Goal: Task Accomplishment & Management: Manage account settings

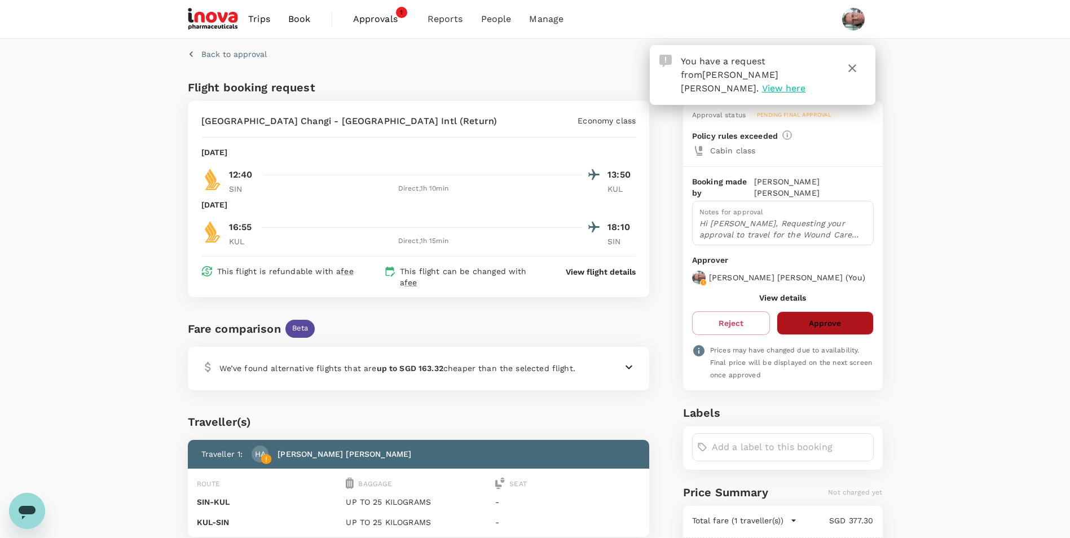
click at [812, 319] on button "Approve" at bounding box center [824, 323] width 96 height 24
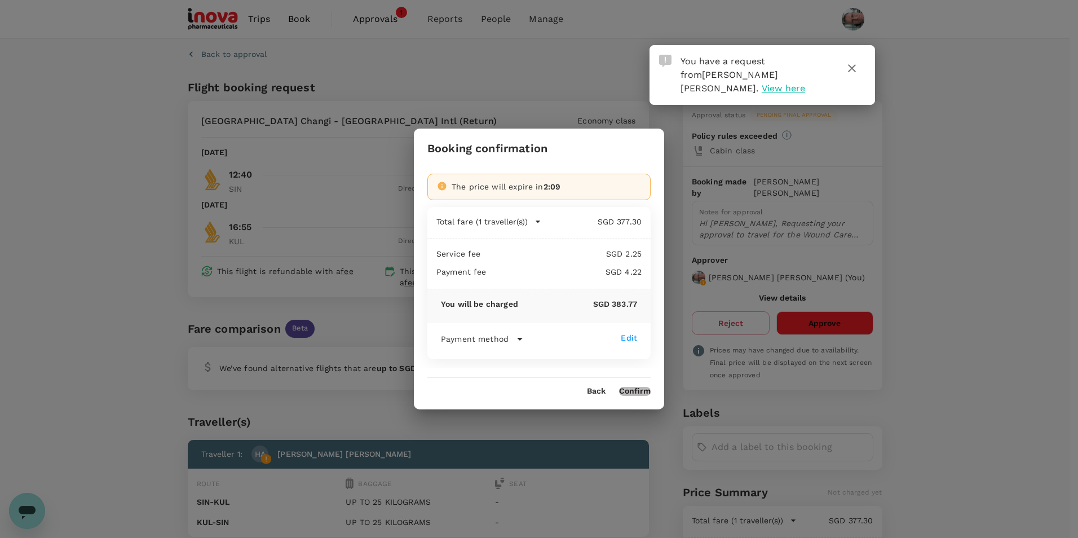
click at [638, 391] on button "Confirm" at bounding box center [635, 391] width 32 height 9
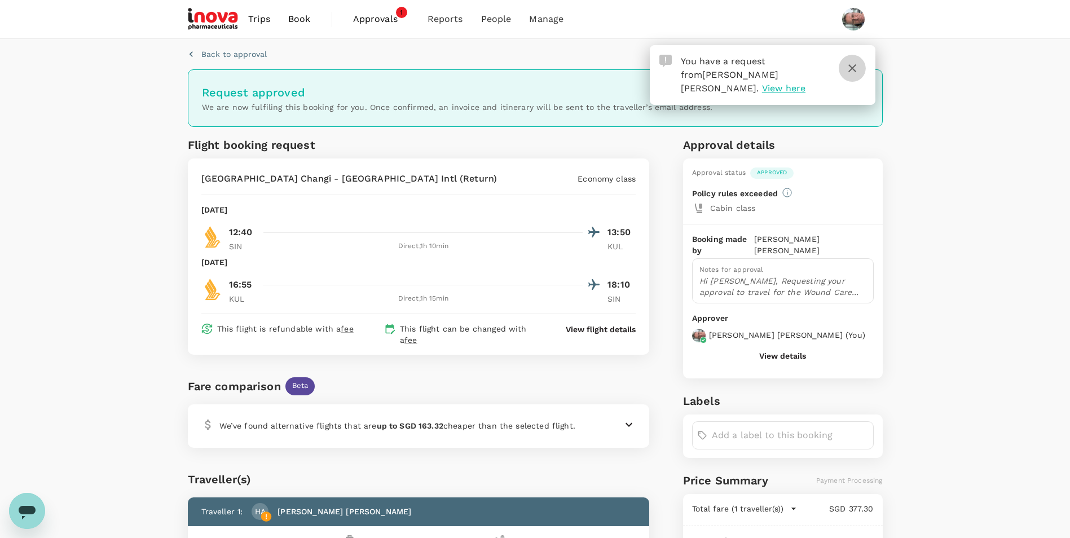
click at [851, 68] on icon "button" at bounding box center [852, 68] width 8 height 8
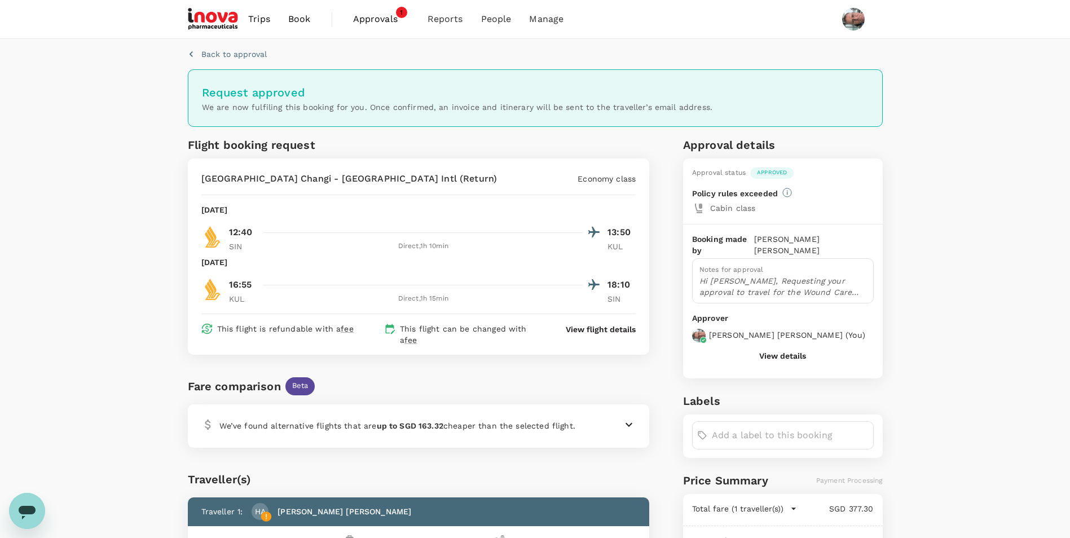
click at [382, 17] on span "Approvals" at bounding box center [381, 19] width 56 height 14
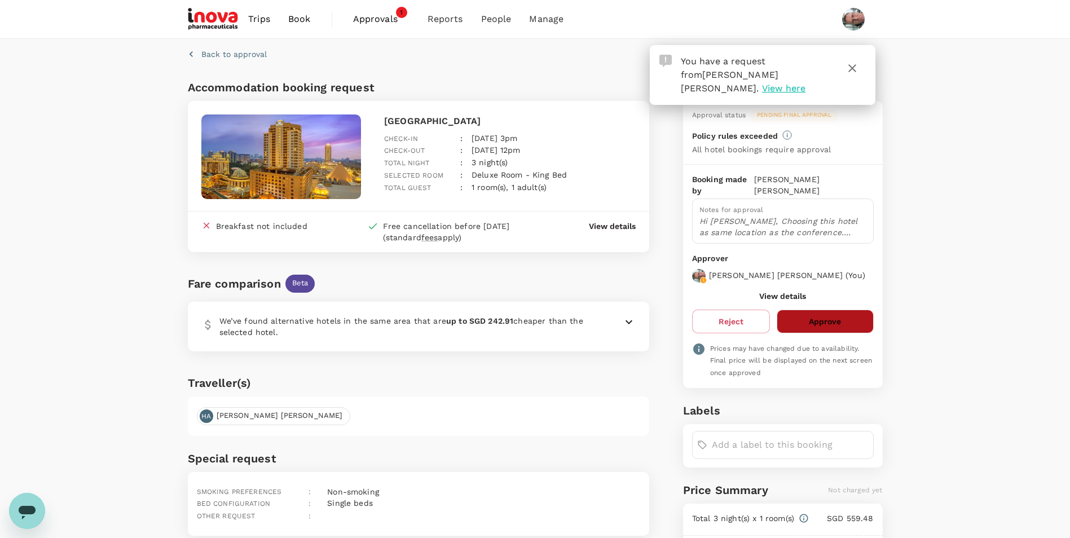
click at [821, 320] on button "Approve" at bounding box center [824, 322] width 96 height 24
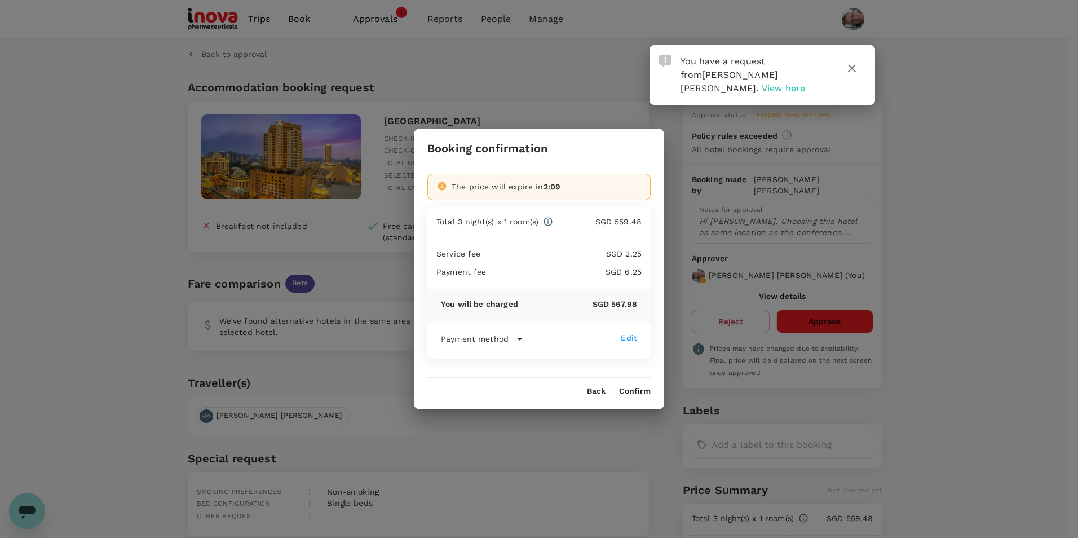
click at [637, 392] on button "Confirm" at bounding box center [635, 391] width 32 height 9
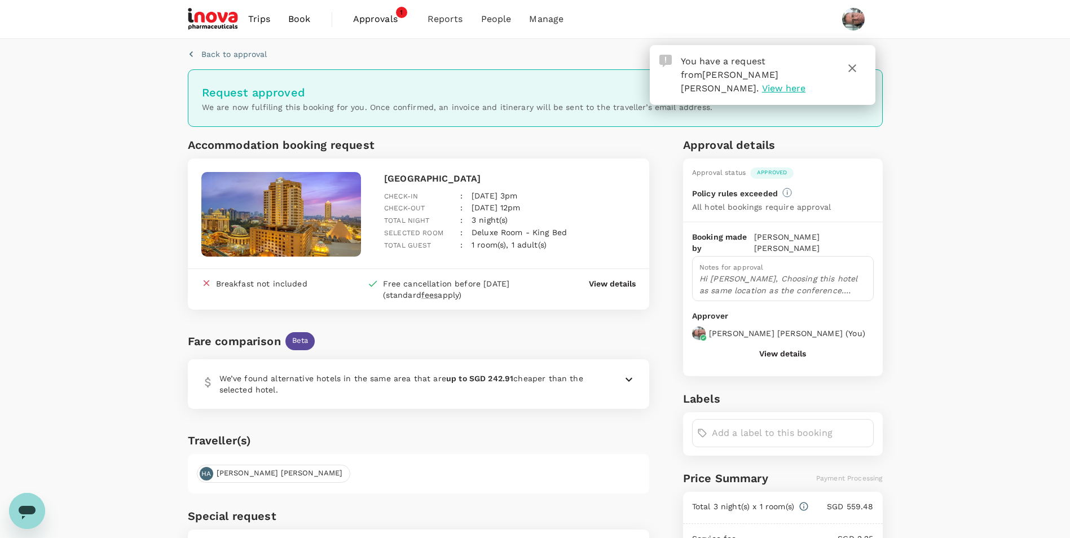
click at [852, 70] on icon "button" at bounding box center [852, 68] width 14 height 14
